Goal: Transaction & Acquisition: Purchase product/service

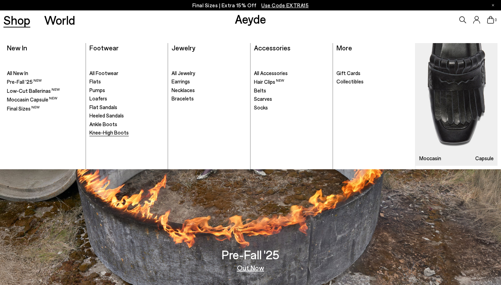
click at [102, 130] on span "Knee-High Boots" at bounding box center [108, 133] width 39 height 6
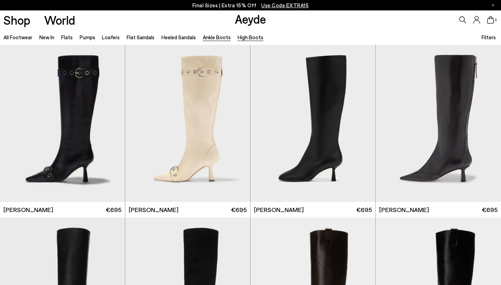
click at [205, 38] on link "Ankle Boots" at bounding box center [217, 37] width 28 height 6
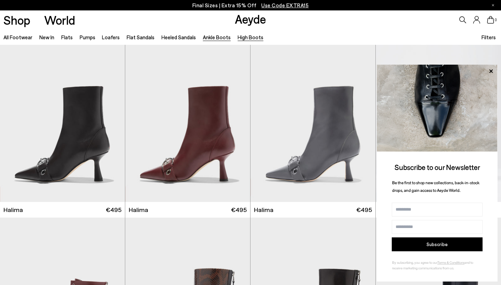
click at [249, 37] on link "High Boots" at bounding box center [251, 37] width 26 height 6
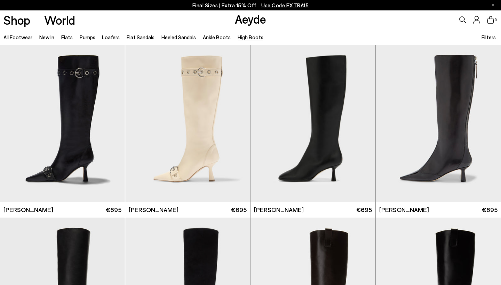
scroll to position [153, 0]
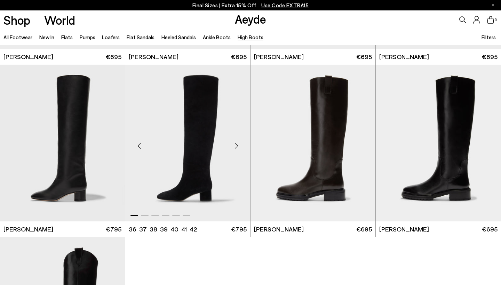
click at [234, 148] on div "Next slide" at bounding box center [236, 145] width 21 height 21
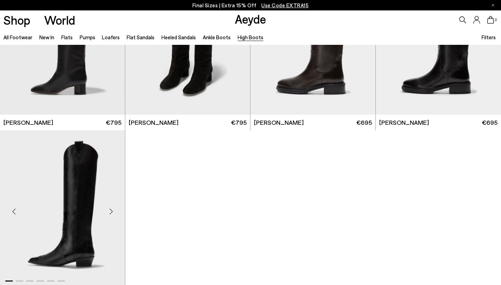
scroll to position [166, 0]
